Goal: Obtain resource: Obtain resource

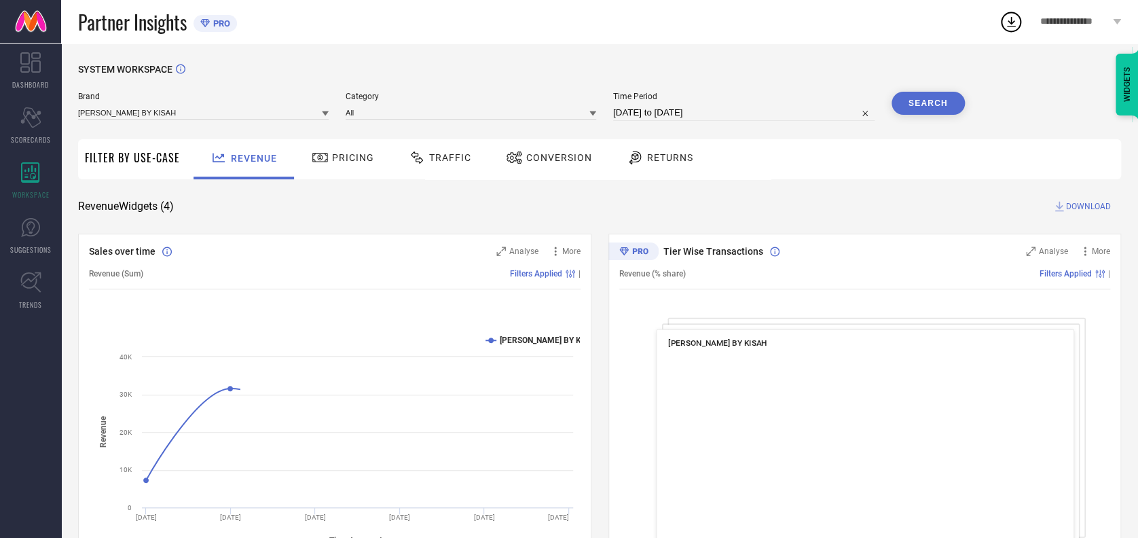
click at [443, 151] on div "Traffic" at bounding box center [439, 157] width 69 height 23
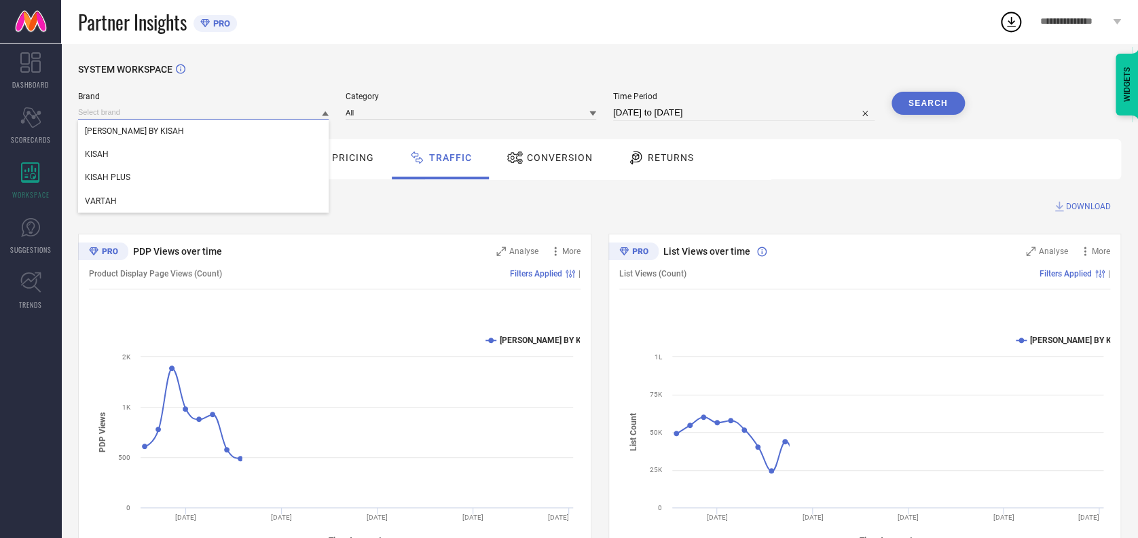
click at [236, 107] on input at bounding box center [203, 112] width 250 height 14
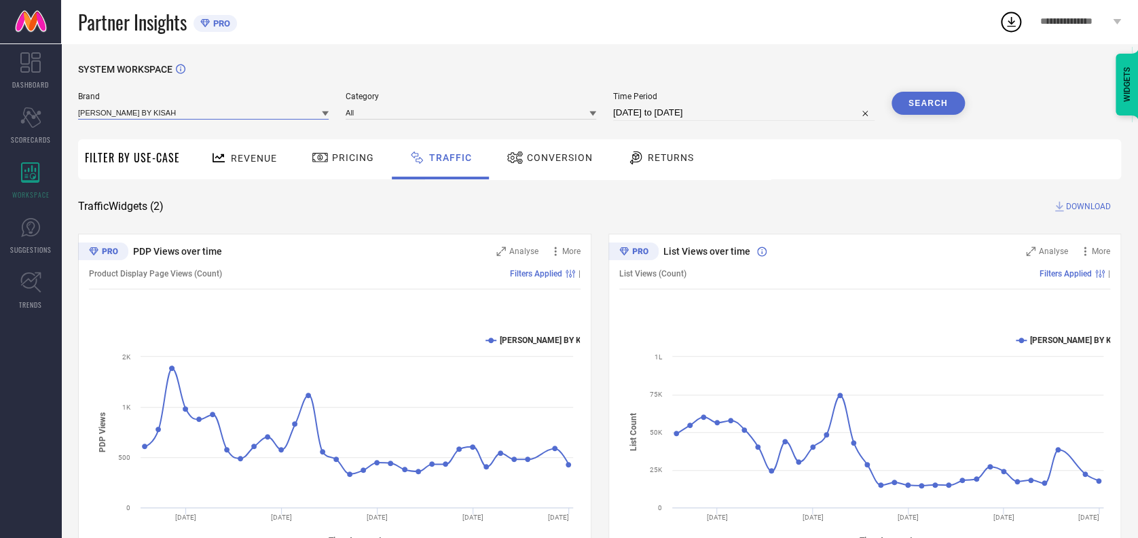
click at [174, 108] on input at bounding box center [203, 112] width 250 height 14
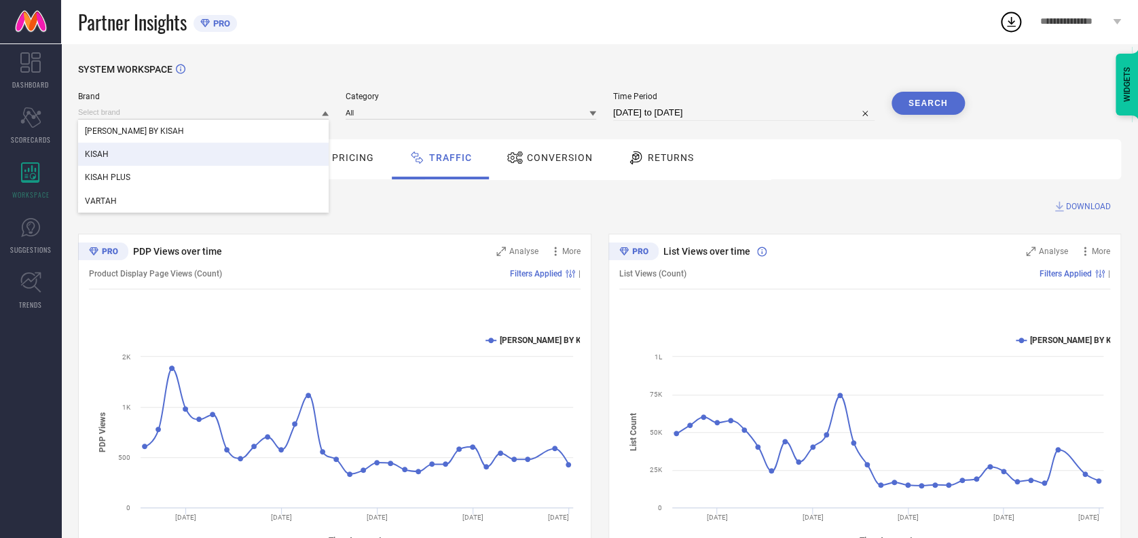
click at [117, 152] on div "KISAH" at bounding box center [203, 154] width 250 height 23
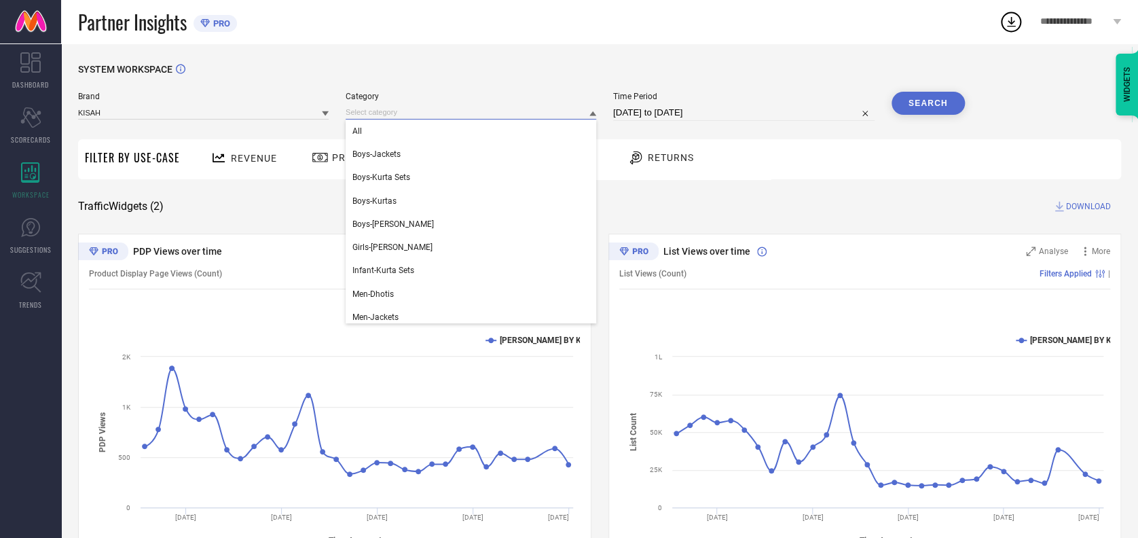
click at [386, 113] on input at bounding box center [470, 112] width 250 height 14
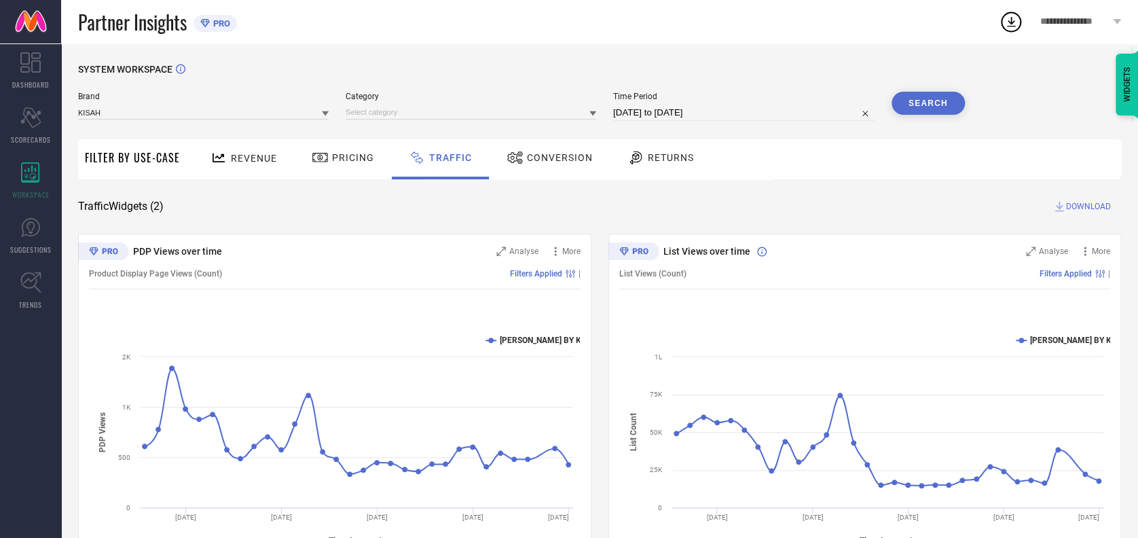
click at [400, 105] on div at bounding box center [470, 112] width 250 height 14
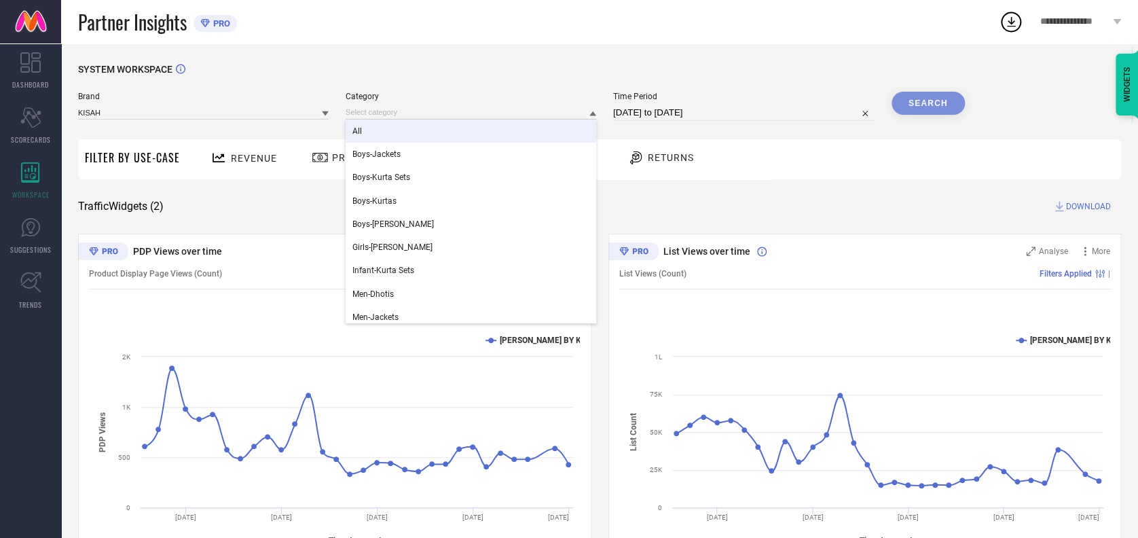
click at [369, 132] on div "All" at bounding box center [470, 130] width 250 height 23
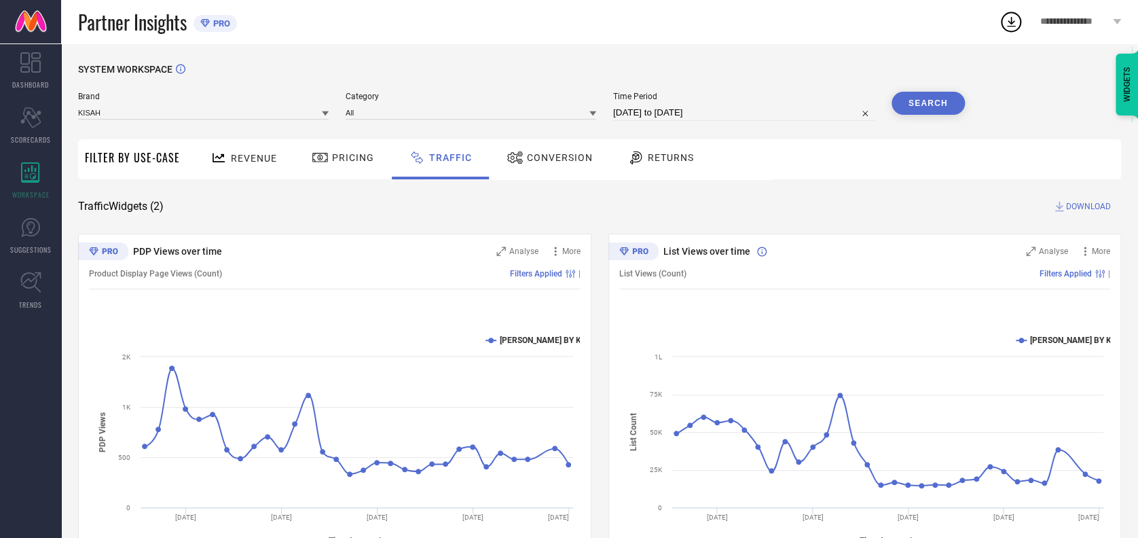
select select "7"
select select "2025"
select select "8"
select select "2025"
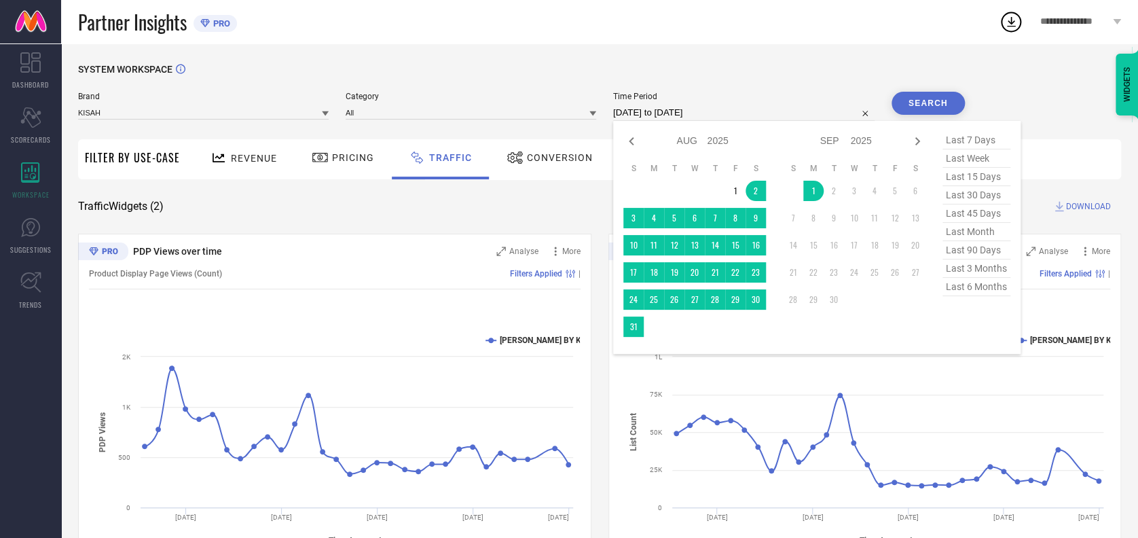
click at [726, 108] on input "02-08-2025 to 01-09-2025" at bounding box center [743, 113] width 261 height 16
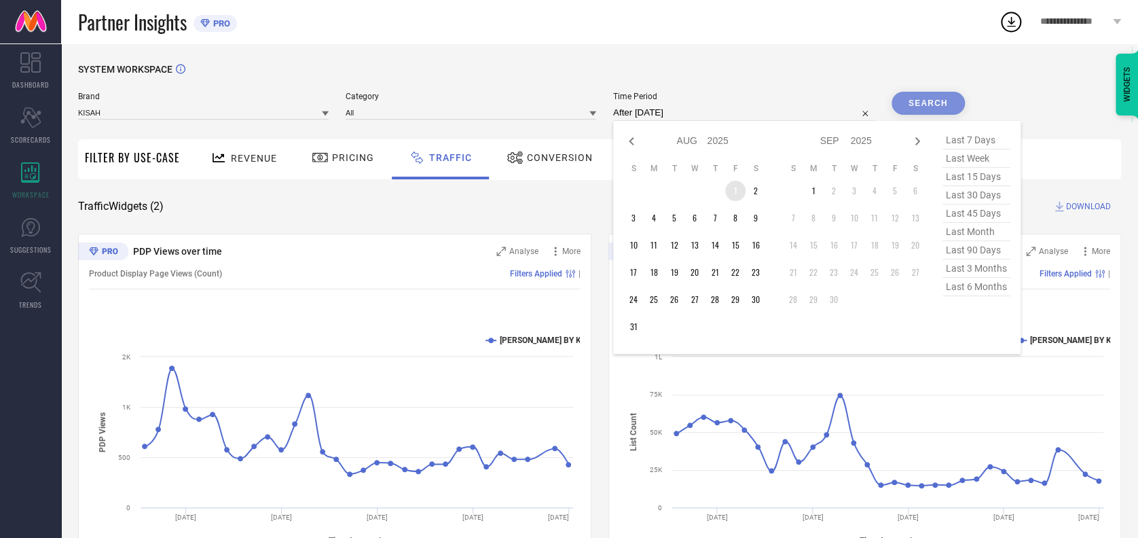
click at [731, 185] on td "1" at bounding box center [735, 191] width 20 height 20
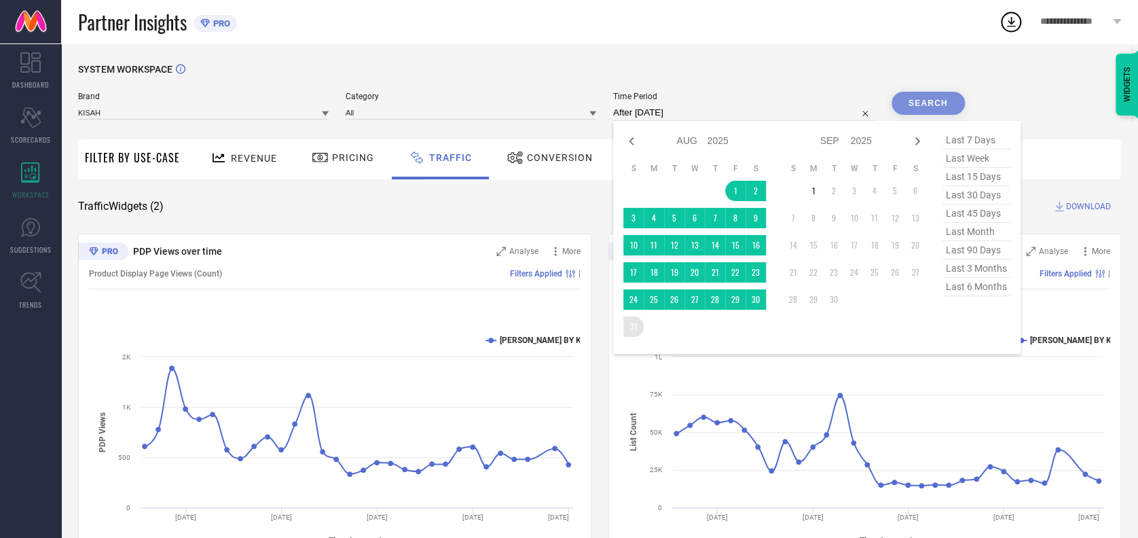
type input "[DATE] to [DATE]"
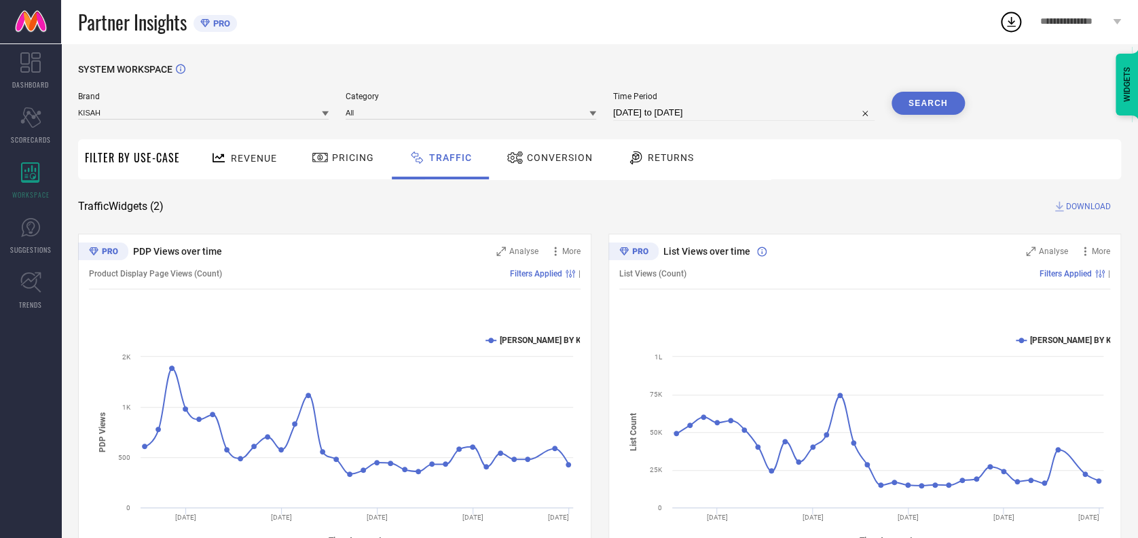
click at [945, 99] on button "Search" at bounding box center [927, 103] width 73 height 23
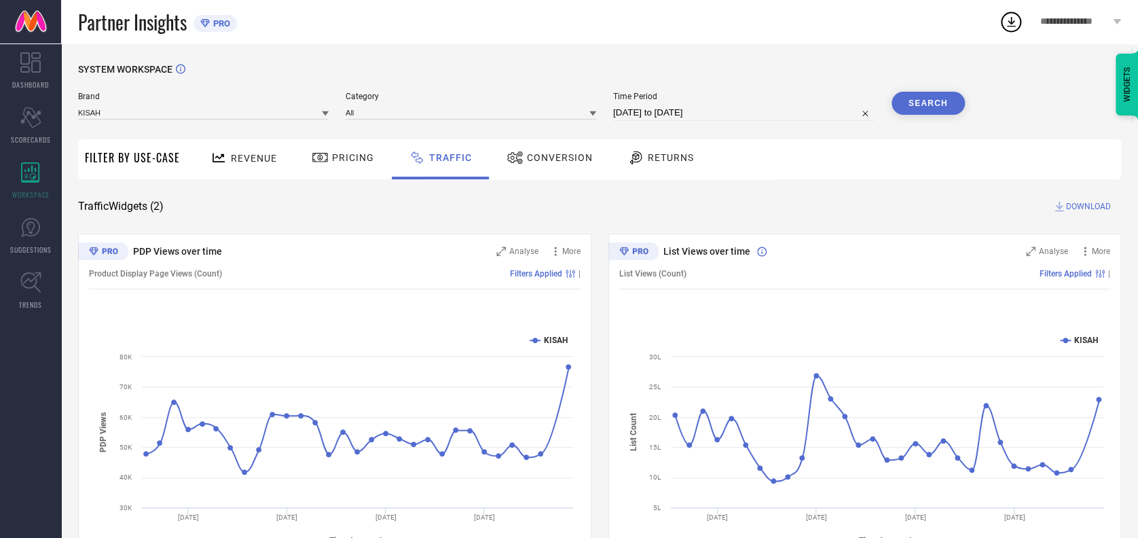
click at [1085, 208] on span "DOWNLOAD" at bounding box center [1088, 207] width 45 height 14
click at [1010, 22] on icon at bounding box center [1011, 22] width 9 height 10
click at [692, 200] on div "Traffic Widgets ( 2 ) DOWNLOAD" at bounding box center [599, 207] width 1043 height 14
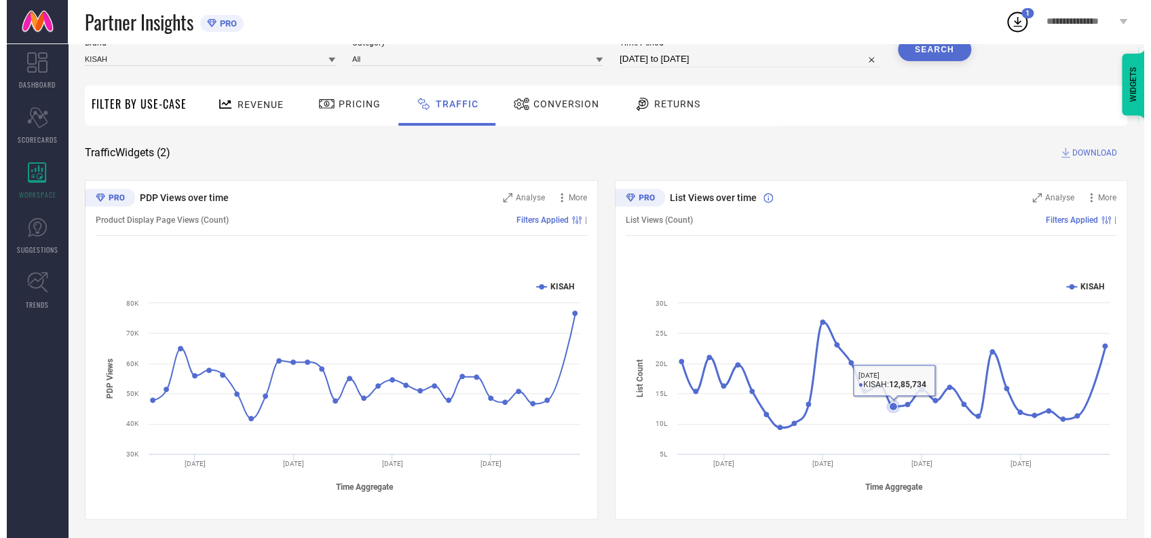
scroll to position [56, 0]
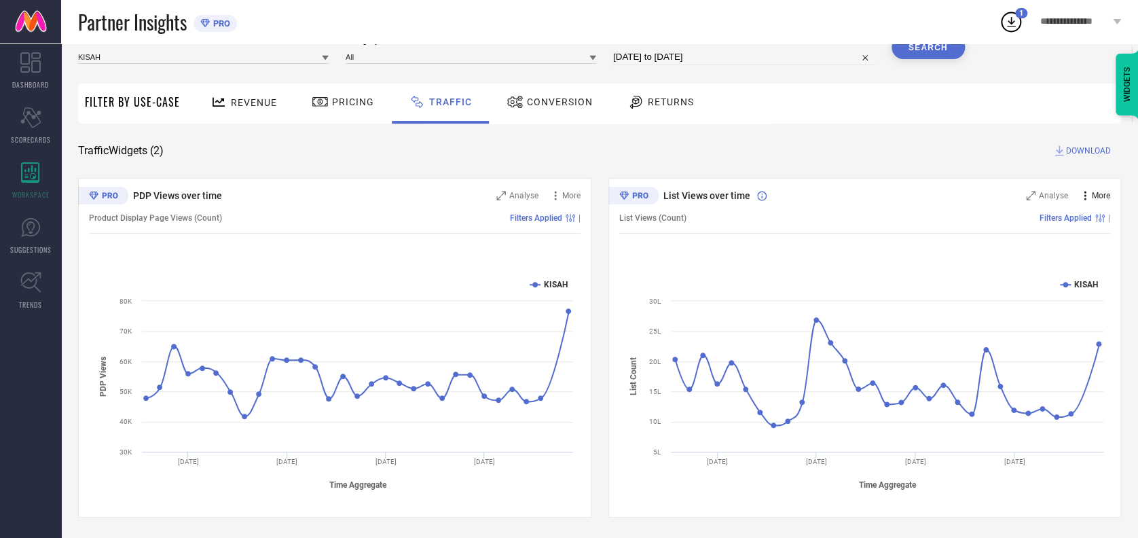
click at [1097, 198] on span "More" at bounding box center [1100, 196] width 18 height 10
click at [1067, 216] on span "Add to emailer" at bounding box center [1070, 220] width 54 height 10
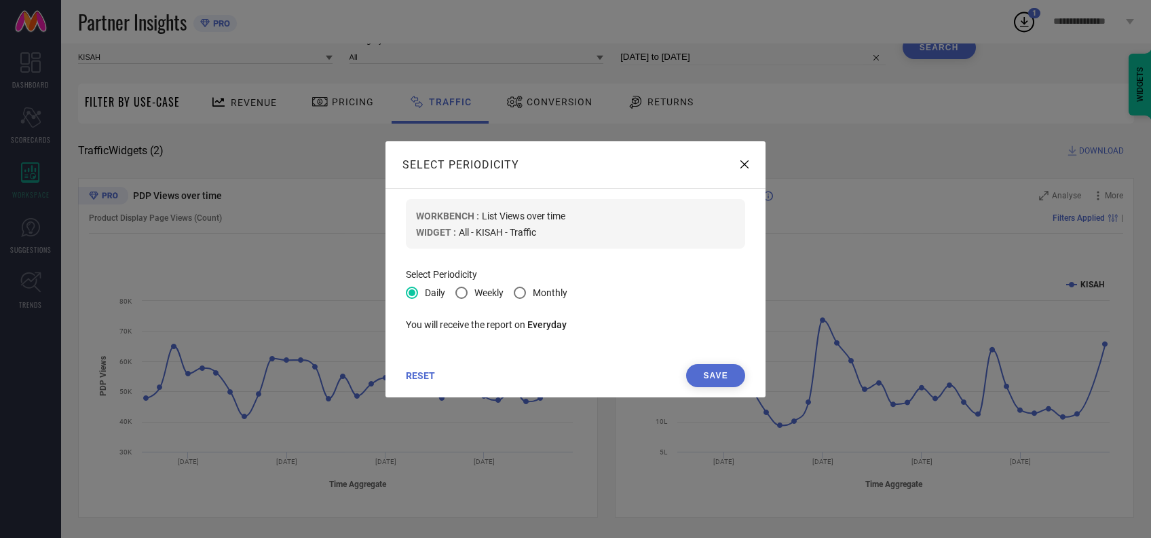
click at [546, 294] on span "Monthly" at bounding box center [550, 292] width 35 height 11
click at [526, 294] on input "Monthly" at bounding box center [521, 293] width 9 height 9
radio input "true"
click at [706, 375] on button "Save" at bounding box center [715, 375] width 59 height 23
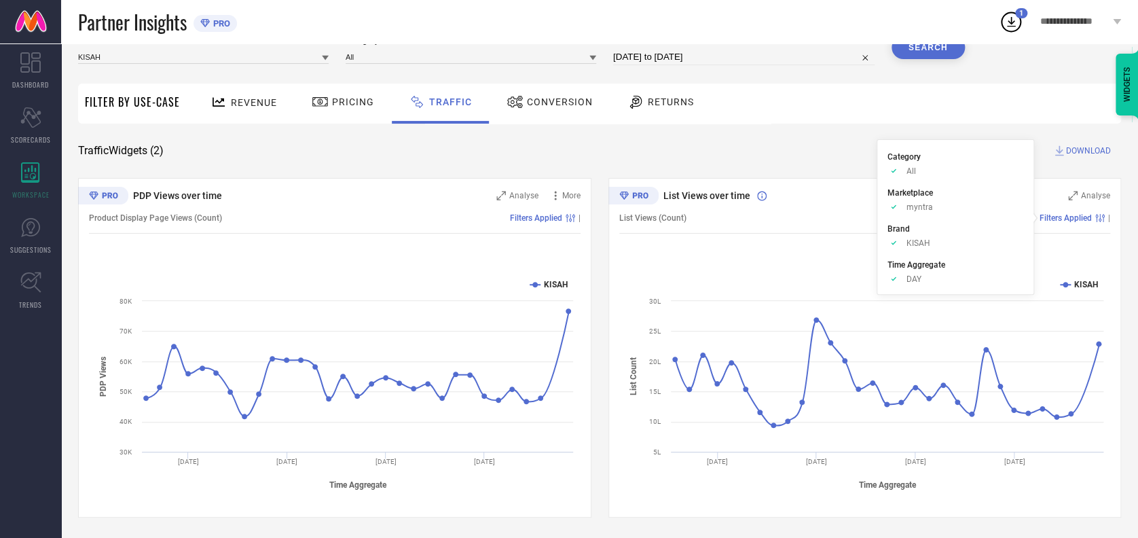
click at [1068, 215] on span "Filters Applied" at bounding box center [1065, 218] width 52 height 10
click at [1100, 216] on icon at bounding box center [1100, 218] width 10 height 8
click at [641, 193] on icon at bounding box center [633, 196] width 50 height 18
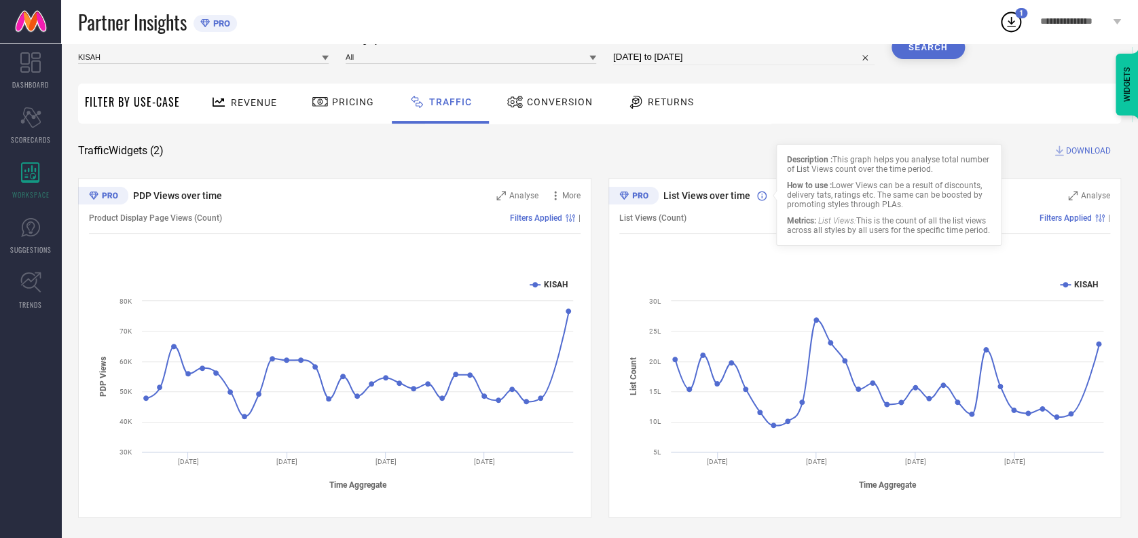
click at [760, 195] on icon at bounding box center [762, 196] width 10 height 10
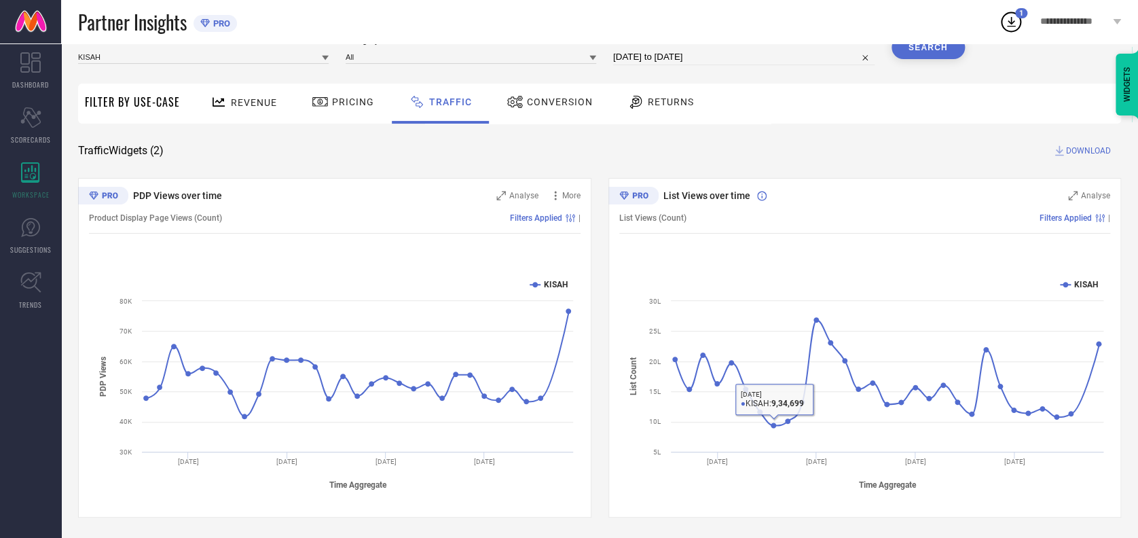
click at [794, 484] on rect at bounding box center [864, 383] width 491 height 231
click at [887, 479] on tspan "Time Aggregate" at bounding box center [887, 484] width 58 height 10
click at [1084, 194] on span "Analyse" at bounding box center [1095, 196] width 29 height 10
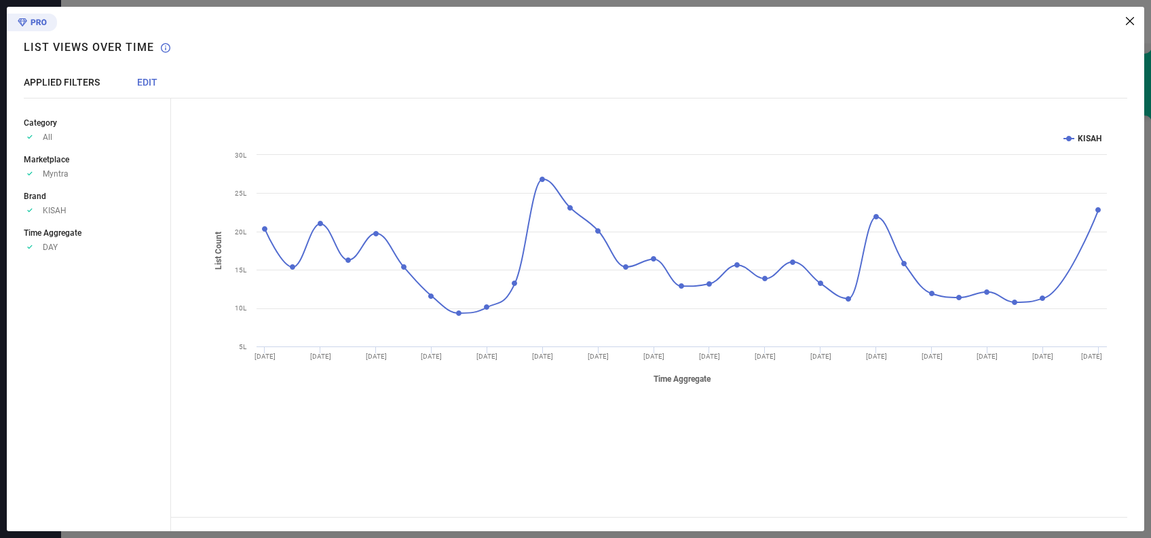
click at [49, 248] on span "DAY" at bounding box center [50, 247] width 15 height 10
click at [144, 81] on span "EDIT" at bounding box center [147, 82] width 20 height 11
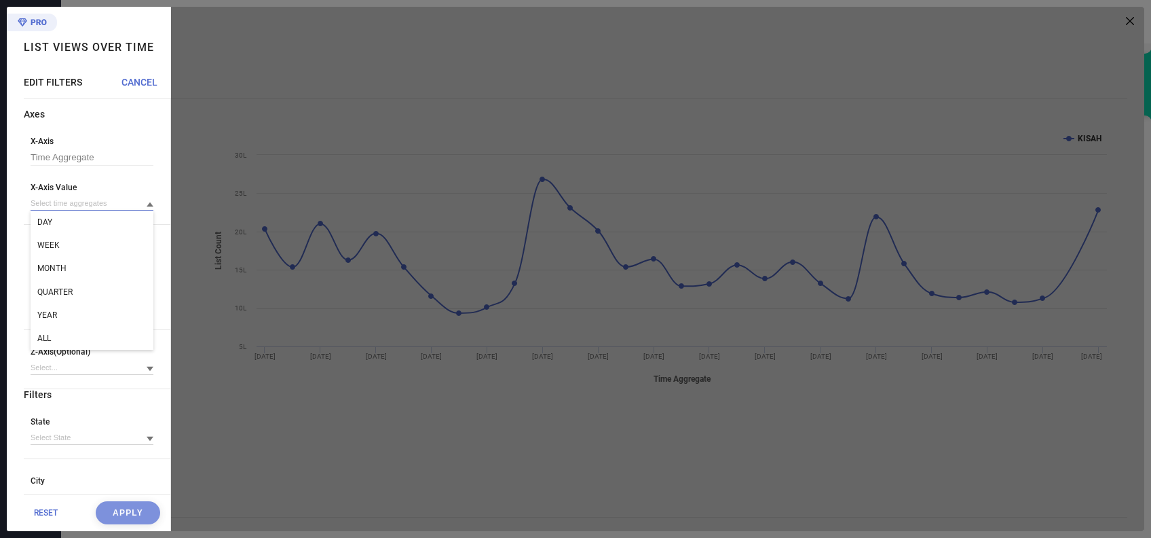
click at [71, 201] on input at bounding box center [92, 203] width 123 height 14
click at [87, 200] on input at bounding box center [92, 203] width 123 height 14
click at [60, 266] on span "MONTH" at bounding box center [51, 268] width 29 height 10
click at [101, 508] on button "Apply" at bounding box center [128, 512] width 64 height 23
